Goal: Check status: Check status

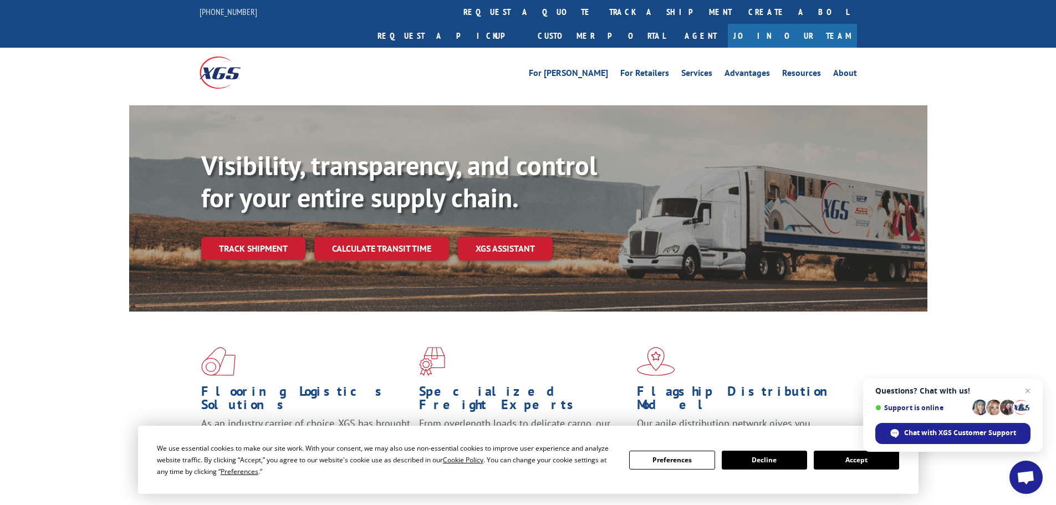
drag, startPoint x: 512, startPoint y: 13, endPoint x: 508, endPoint y: 35, distance: 22.0
click at [601, 13] on link "track a shipment" at bounding box center [670, 12] width 139 height 24
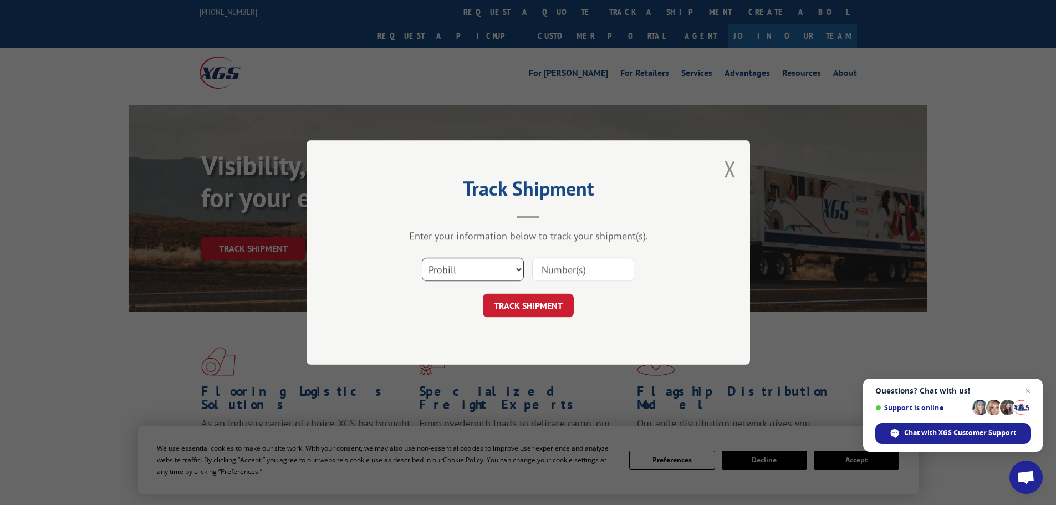
click at [456, 274] on select "Select category... Probill BOL PO" at bounding box center [473, 269] width 102 height 23
select select "po"
click at [422, 258] on select "Select category... Probill BOL PO" at bounding box center [473, 269] width 102 height 23
click at [554, 270] on input at bounding box center [583, 269] width 102 height 23
paste input "09534564"
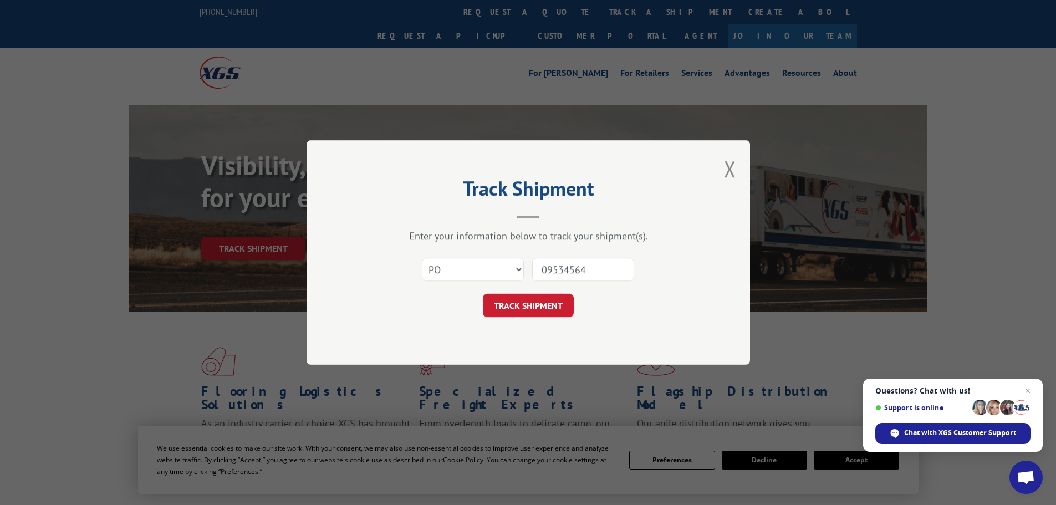
type input "09534564"
click at [483, 294] on button "TRACK SHIPMENT" at bounding box center [528, 305] width 91 height 23
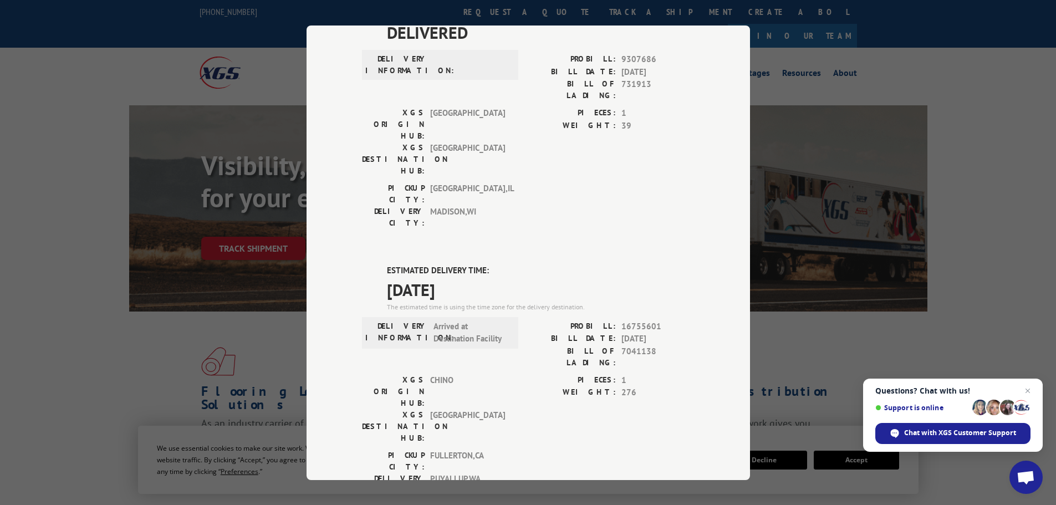
scroll to position [111, 0]
